Goal: Task Accomplishment & Management: Manage account settings

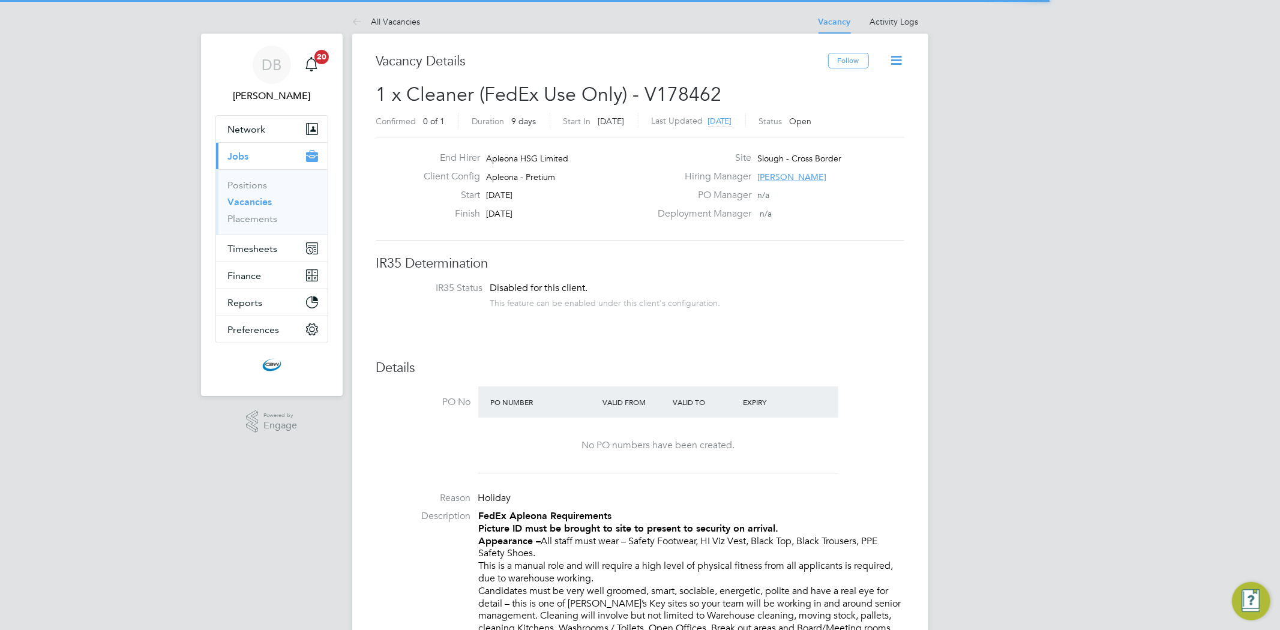
scroll to position [35, 84]
